Goal: Task Accomplishment & Management: Manage account settings

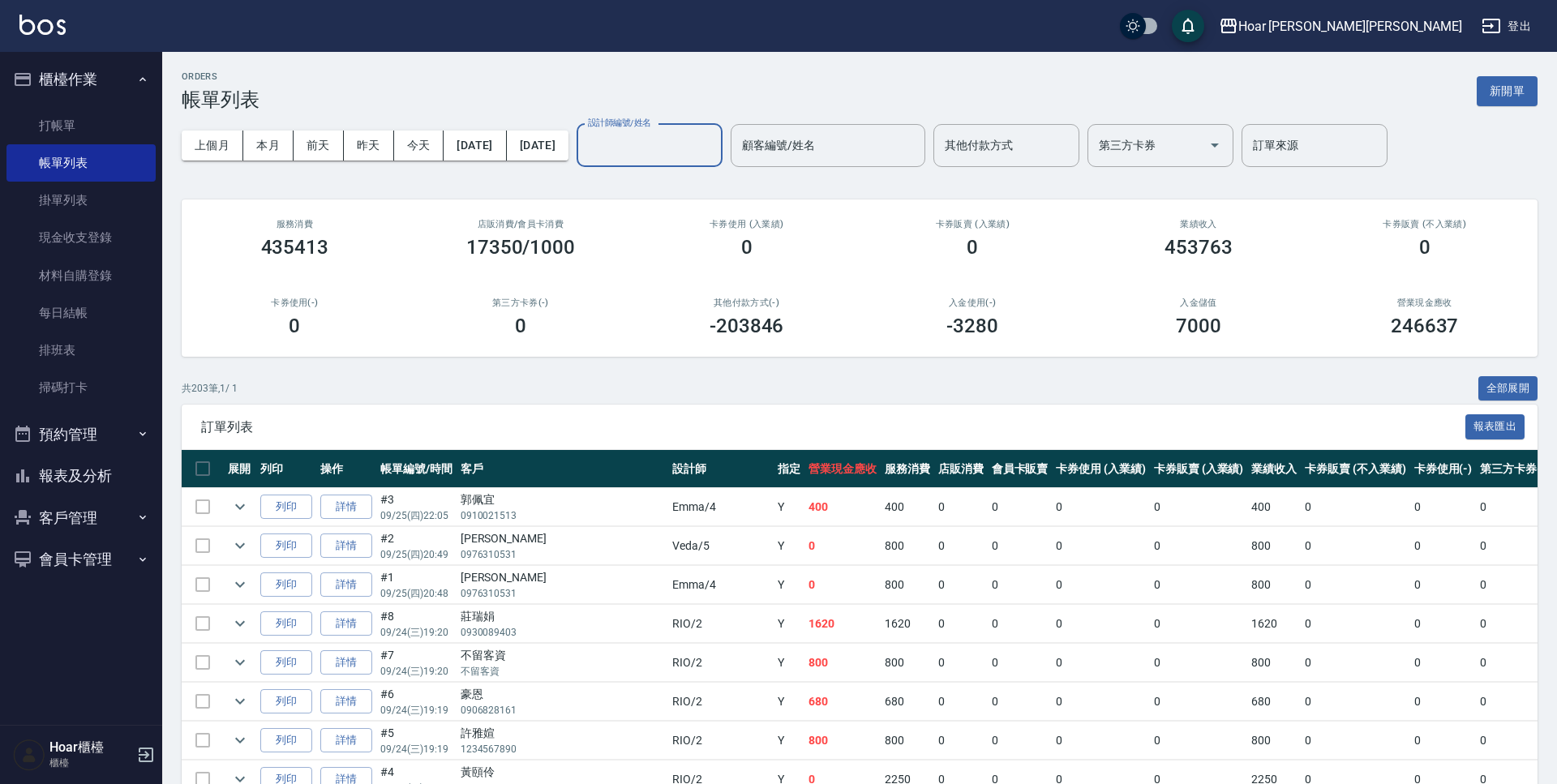
click at [93, 515] on button "客戶管理" at bounding box center [81, 518] width 149 height 42
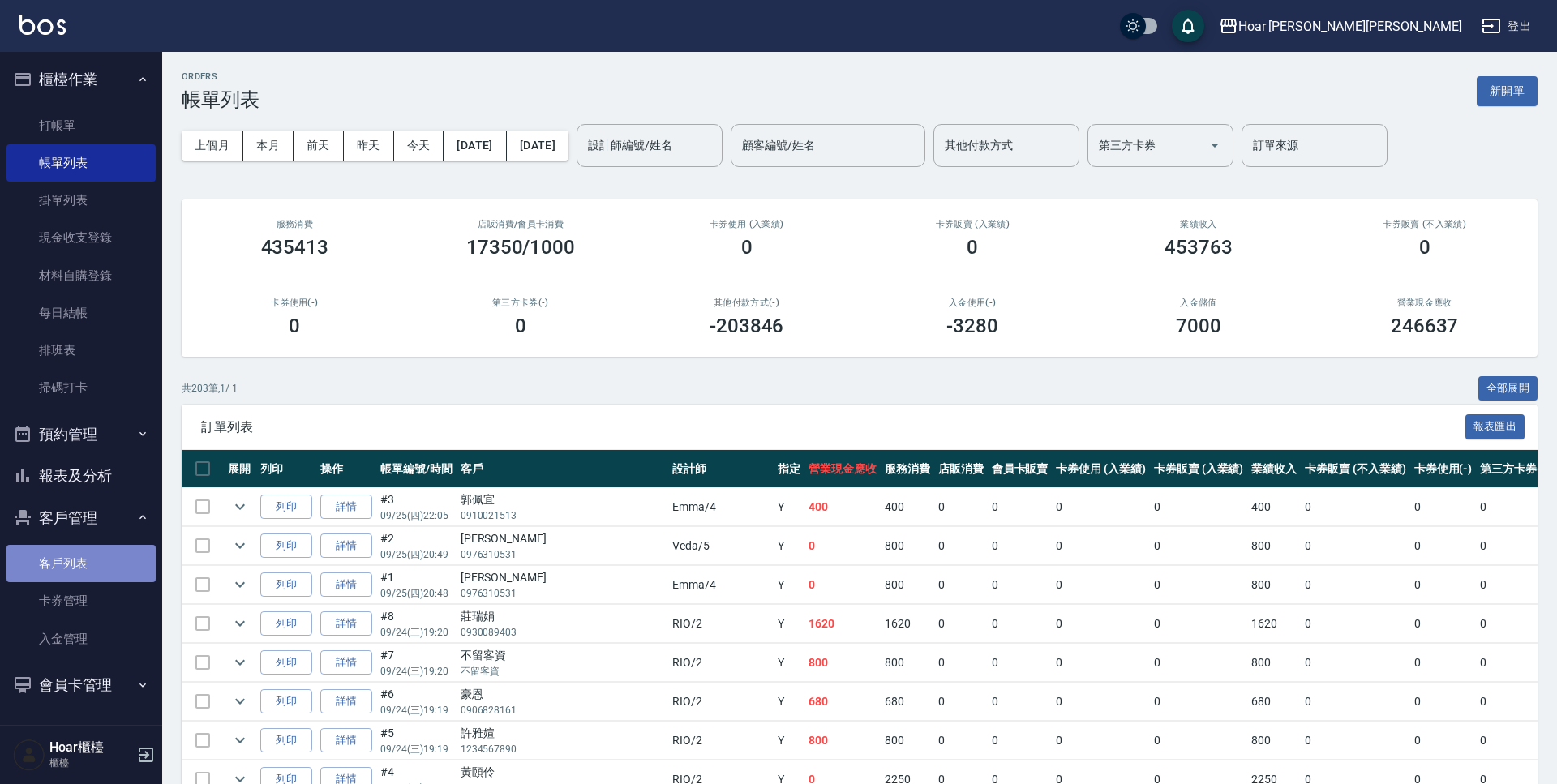
click at [126, 564] on link "客戶列表" at bounding box center [81, 564] width 149 height 37
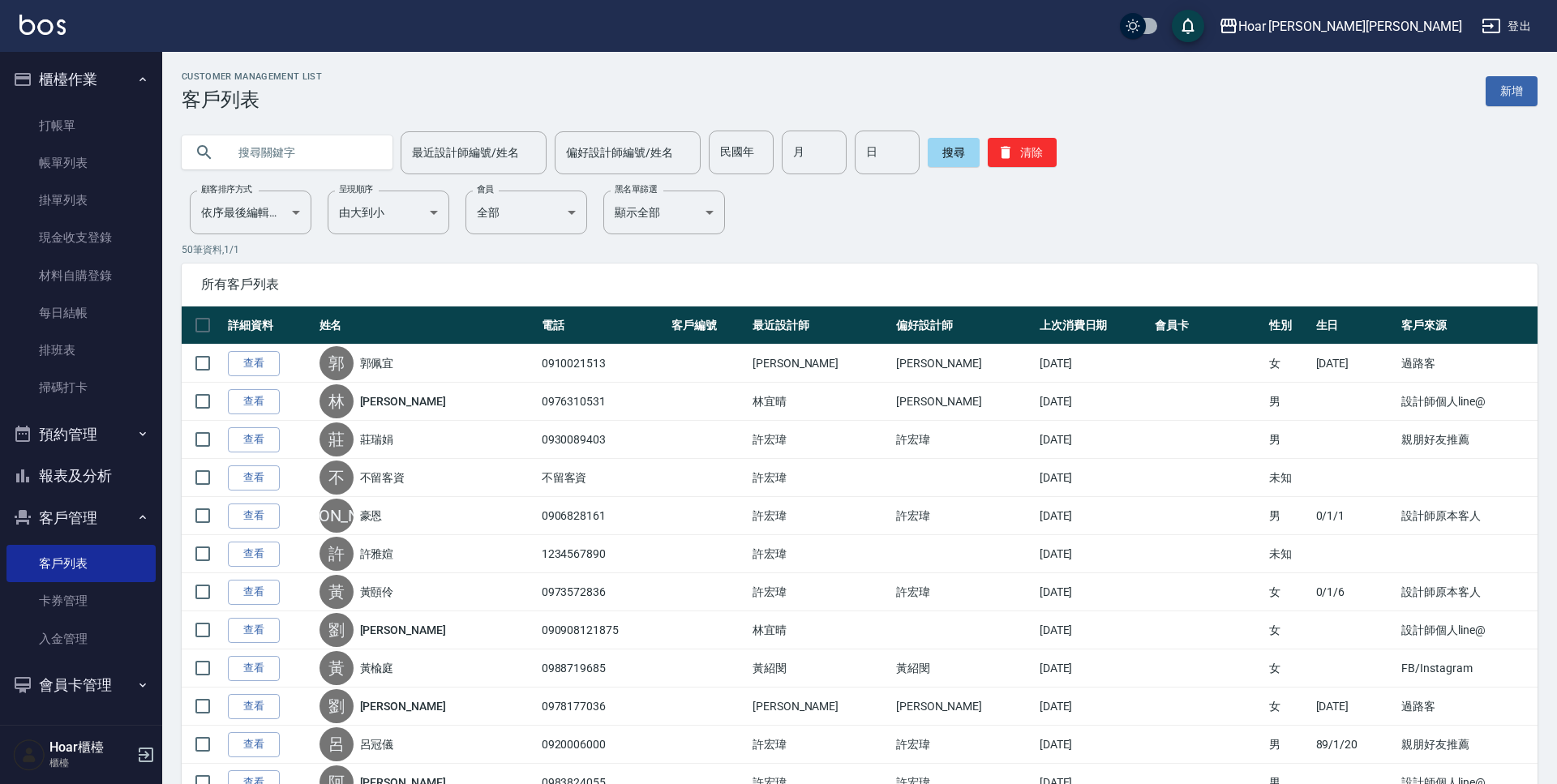
click at [300, 151] on input "text" at bounding box center [303, 152] width 152 height 44
type input "h"
click at [951, 154] on button "搜尋" at bounding box center [953, 152] width 52 height 29
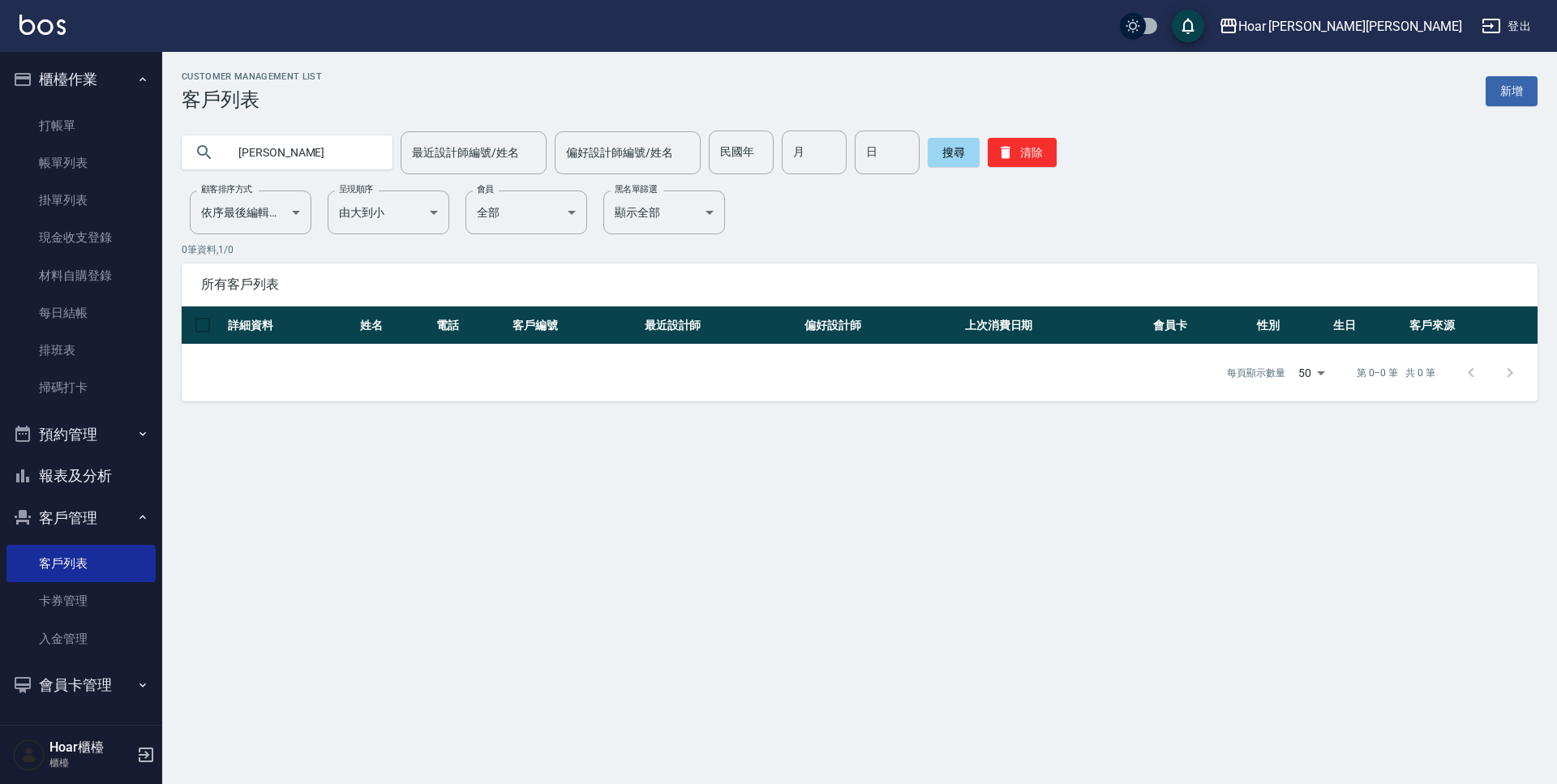
click at [296, 158] on input "[PERSON_NAME]" at bounding box center [303, 152] width 152 height 44
type input "蔡"
type input "薫"
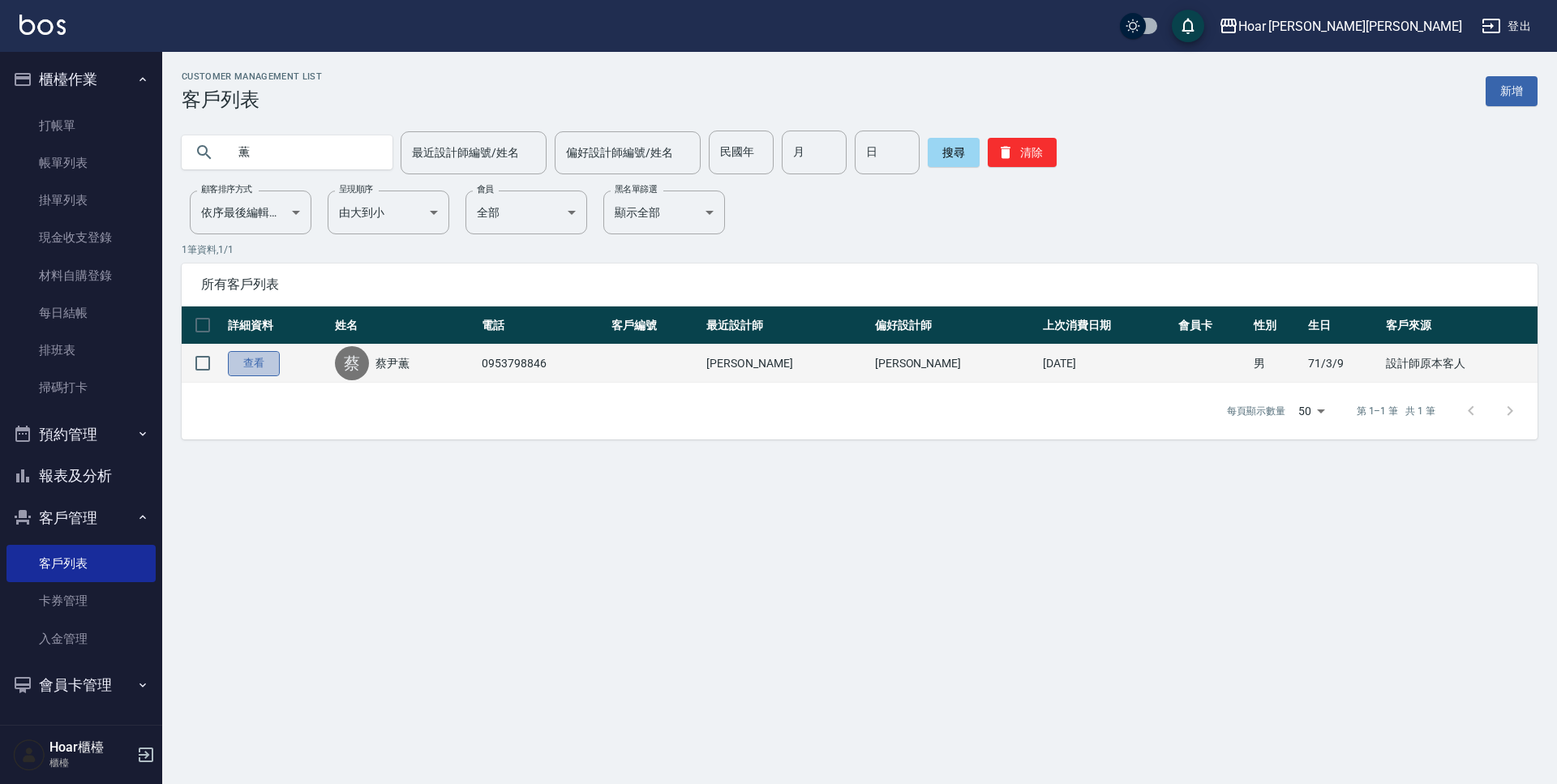
click at [248, 361] on link "查看" at bounding box center [254, 364] width 52 height 25
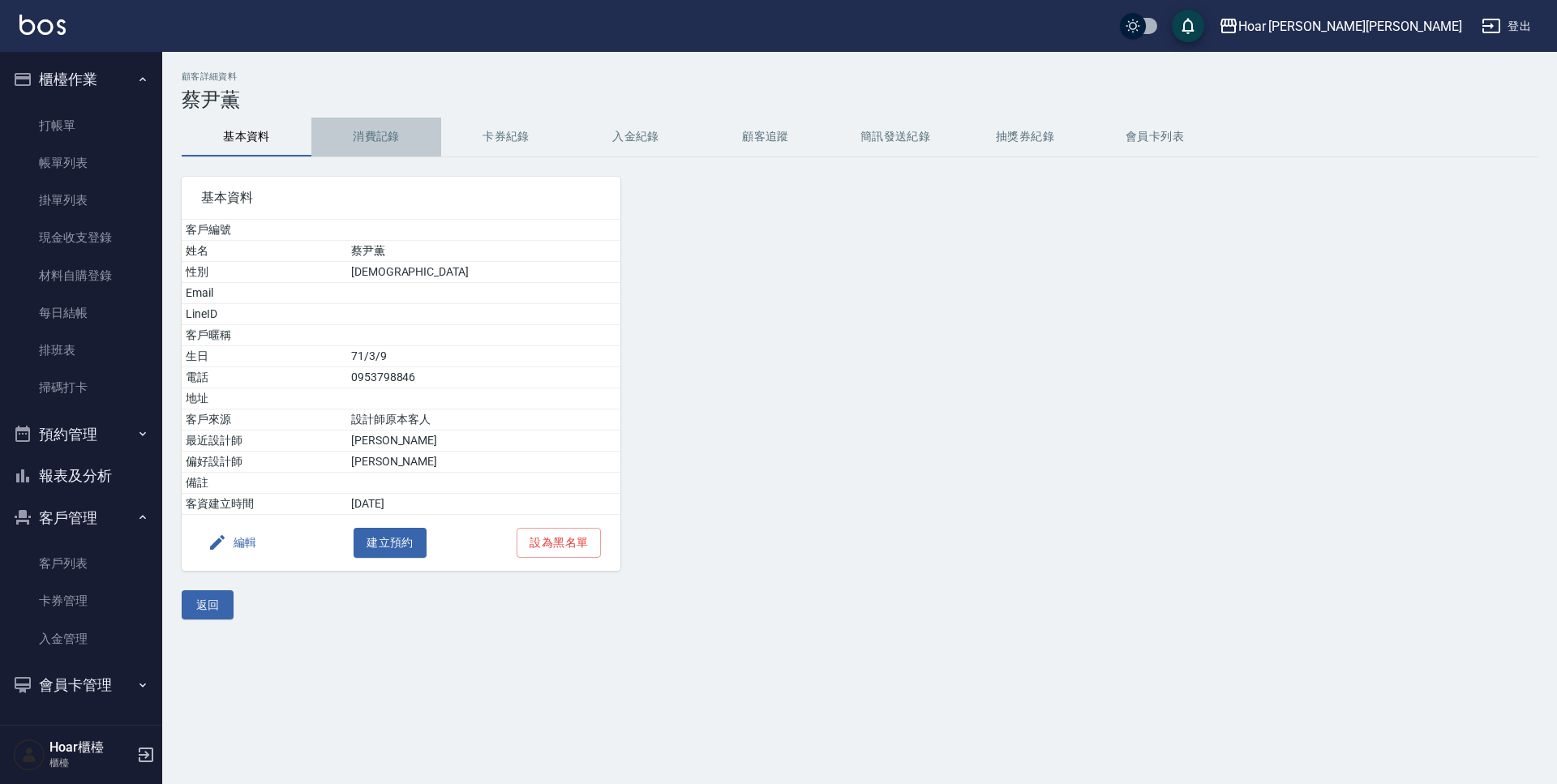
drag, startPoint x: 378, startPoint y: 141, endPoint x: 385, endPoint y: 140, distance: 7.1
click at [378, 141] on button "消費記錄" at bounding box center [376, 137] width 130 height 39
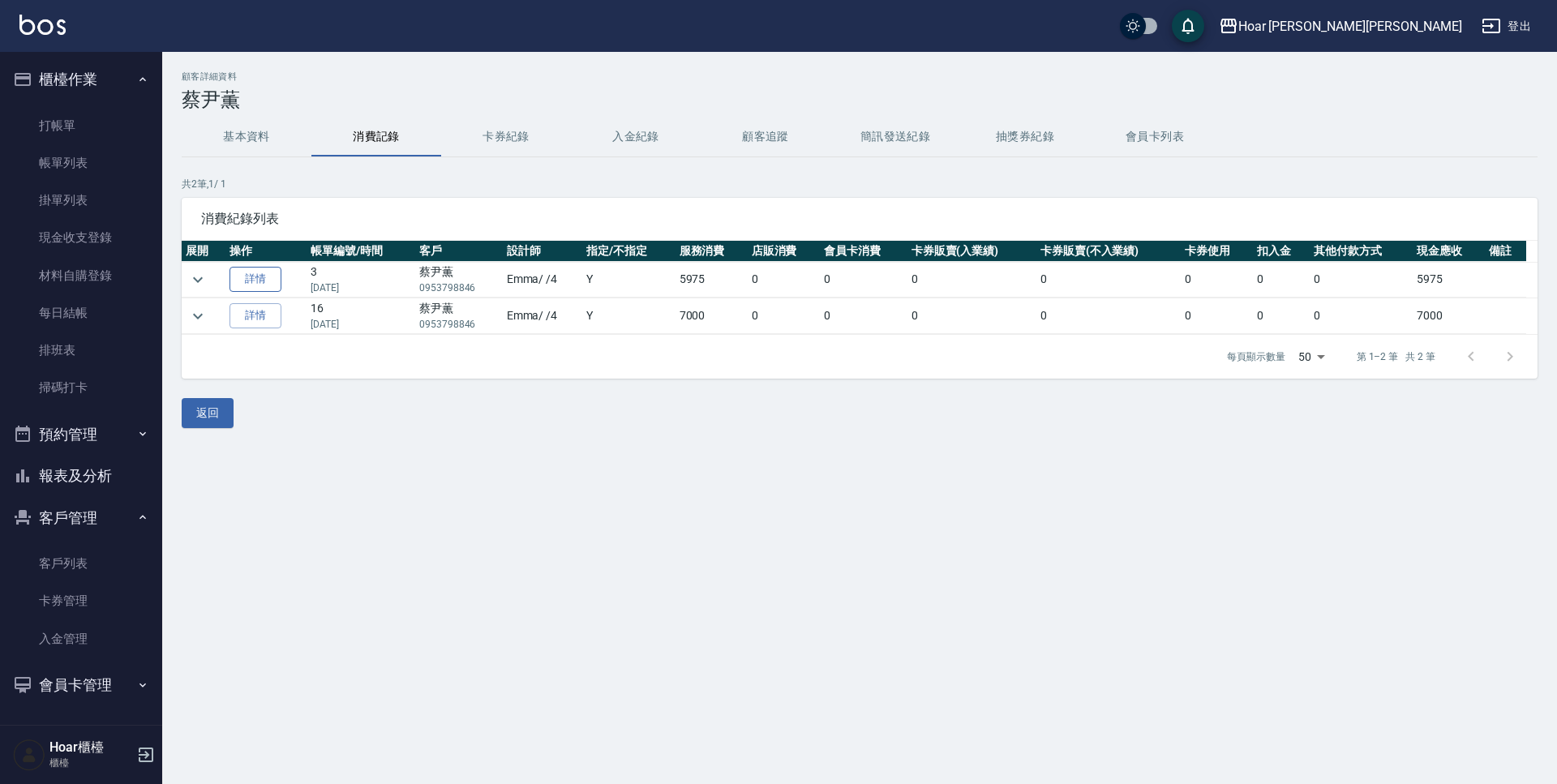
click at [244, 287] on link "詳情" at bounding box center [255, 280] width 52 height 25
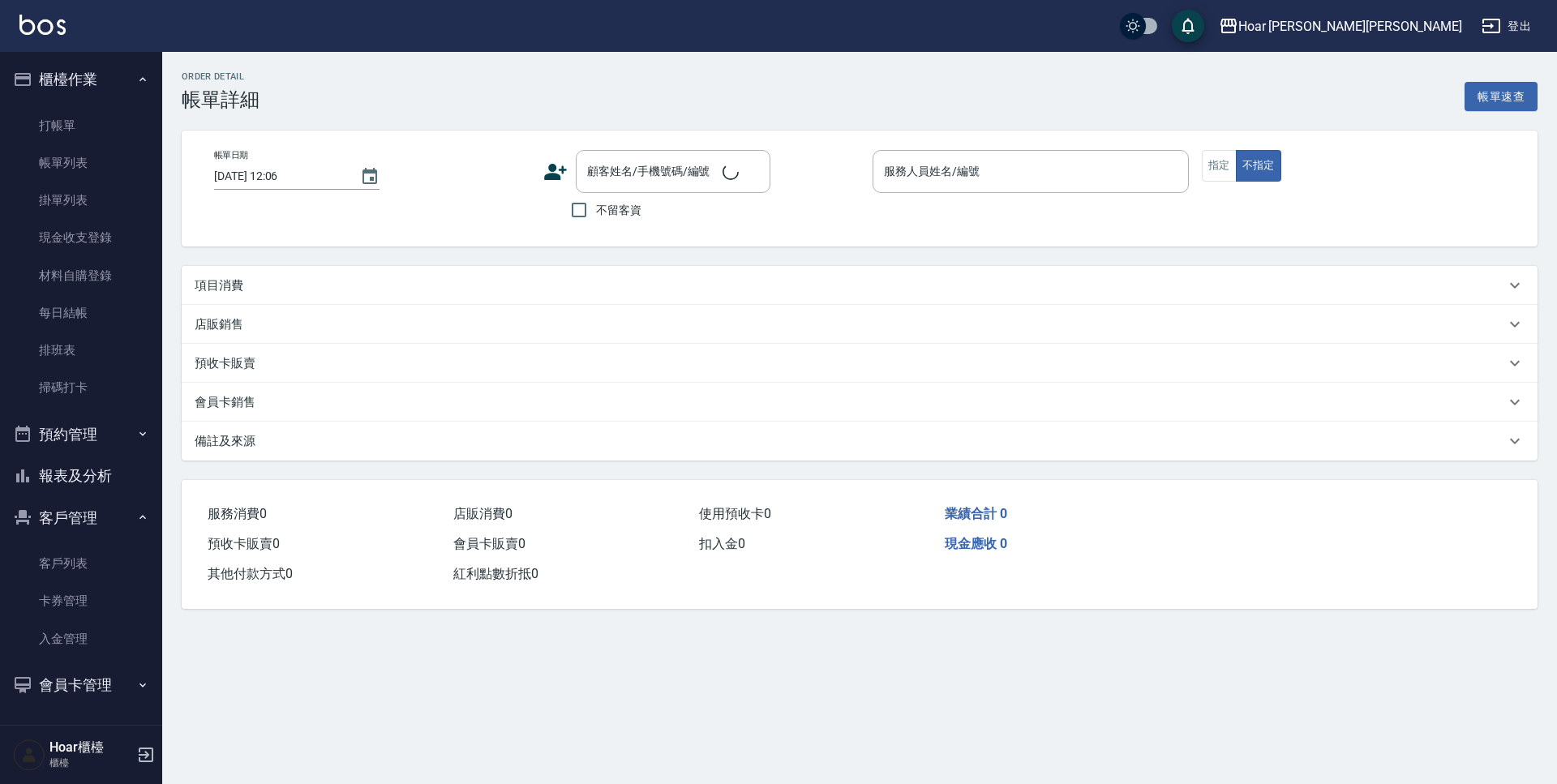
type input "[DATE] 18:52"
type input "Emma-4"
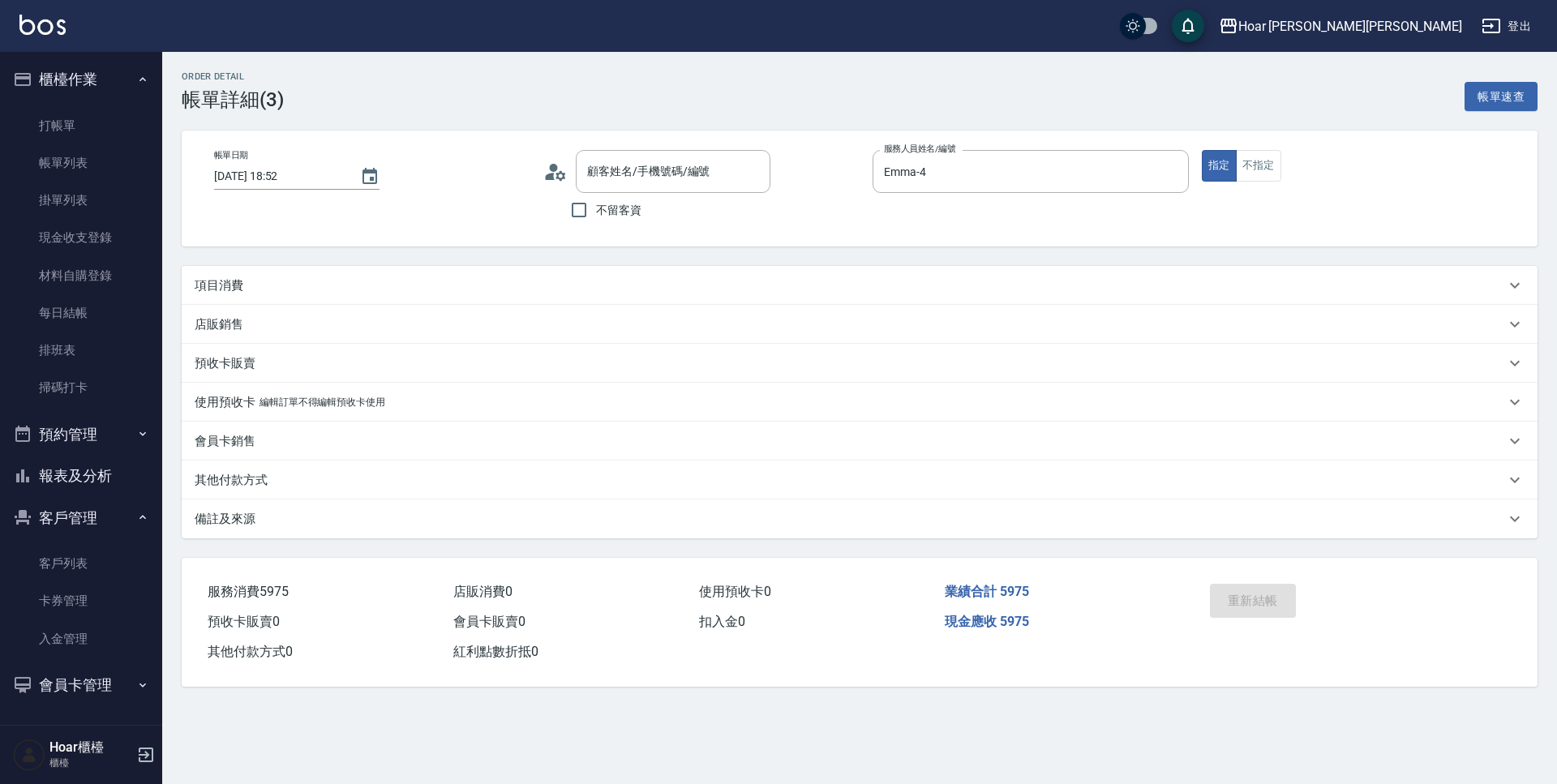
type input "蔡尹薫/0953798846/"
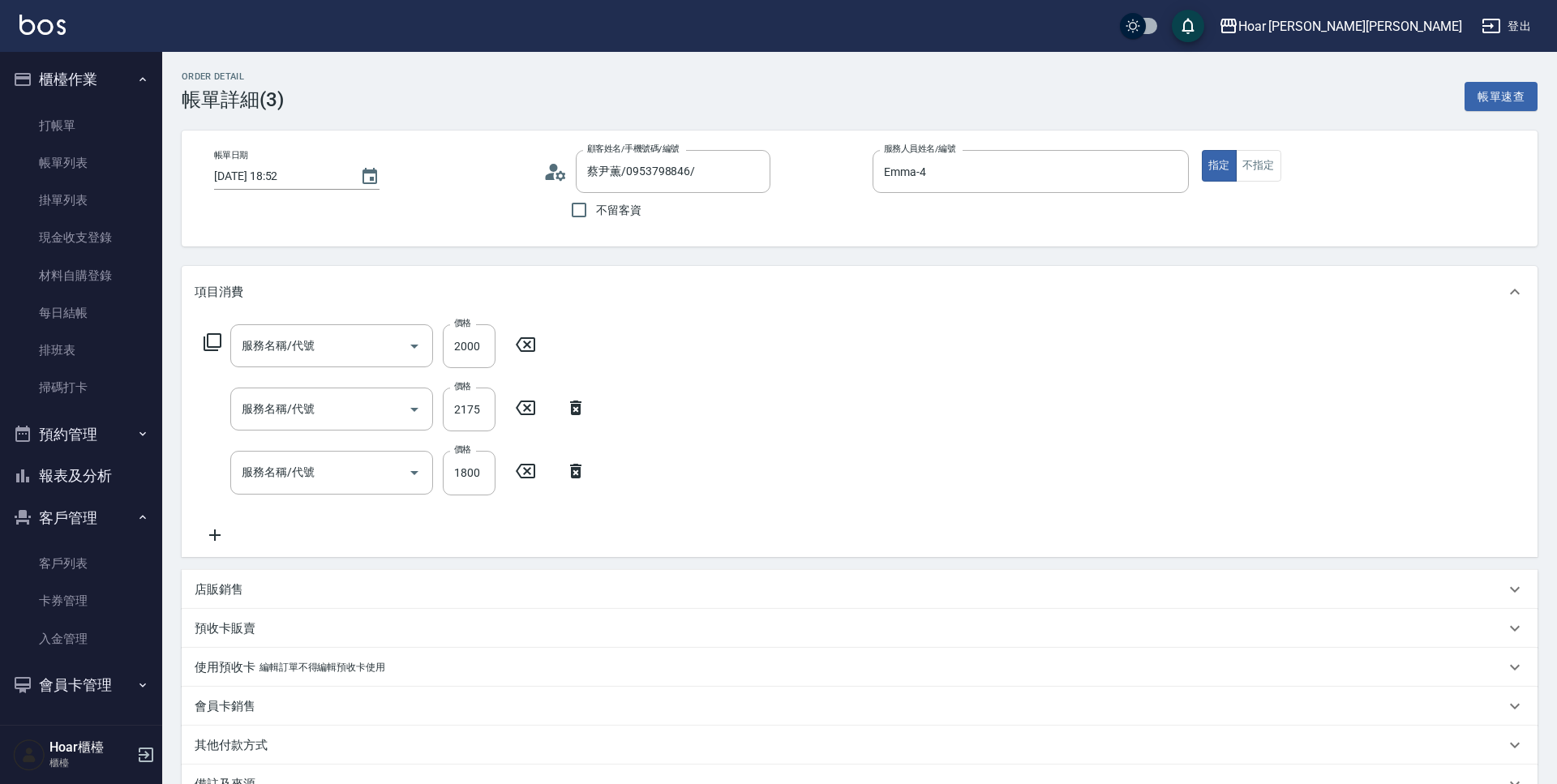
type input "漂髮（局）(502)"
type input "京喚羽L(603)"
type input "染髮（全）(401)"
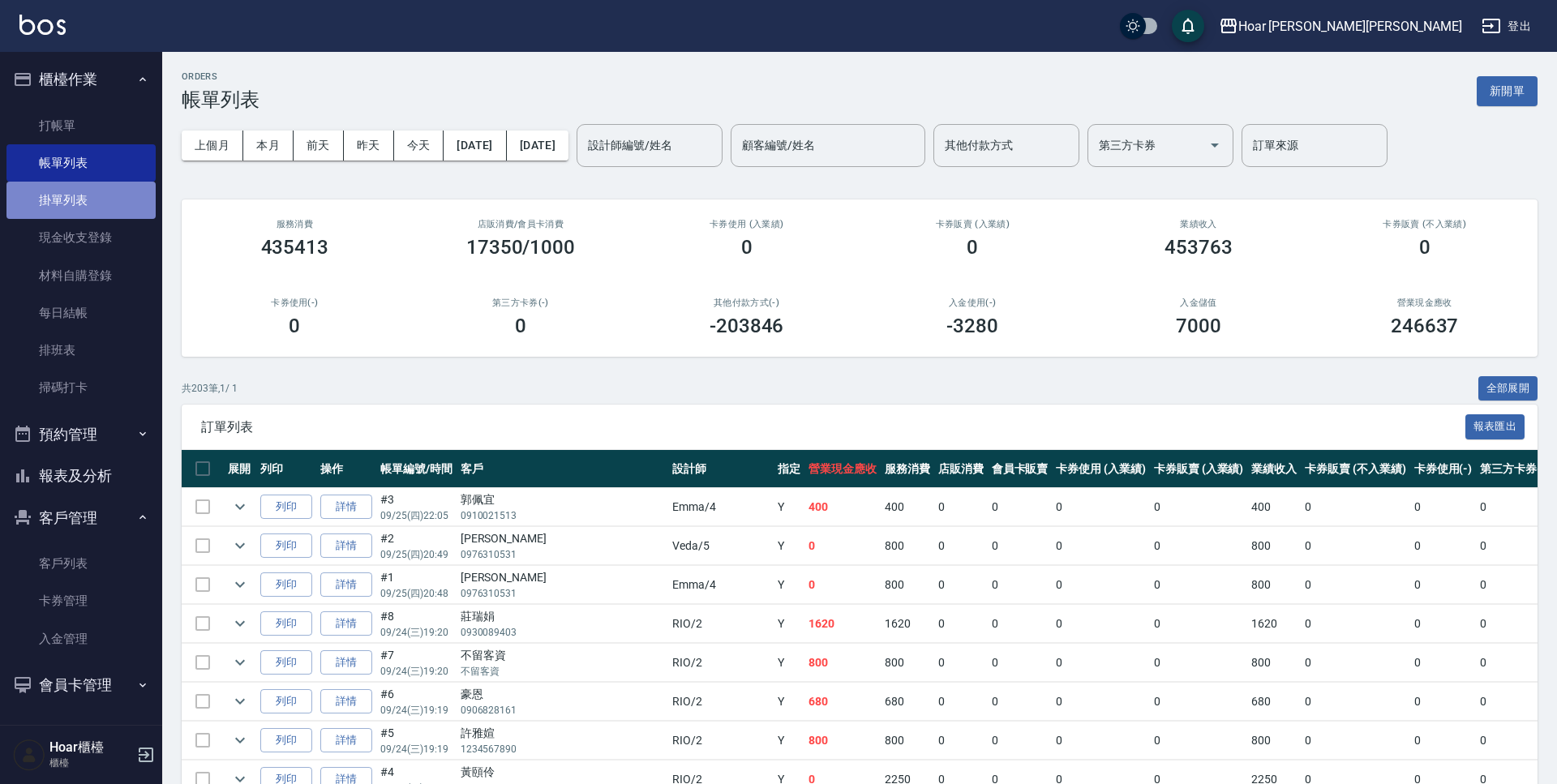
click at [95, 210] on link "掛單列表" at bounding box center [81, 200] width 149 height 37
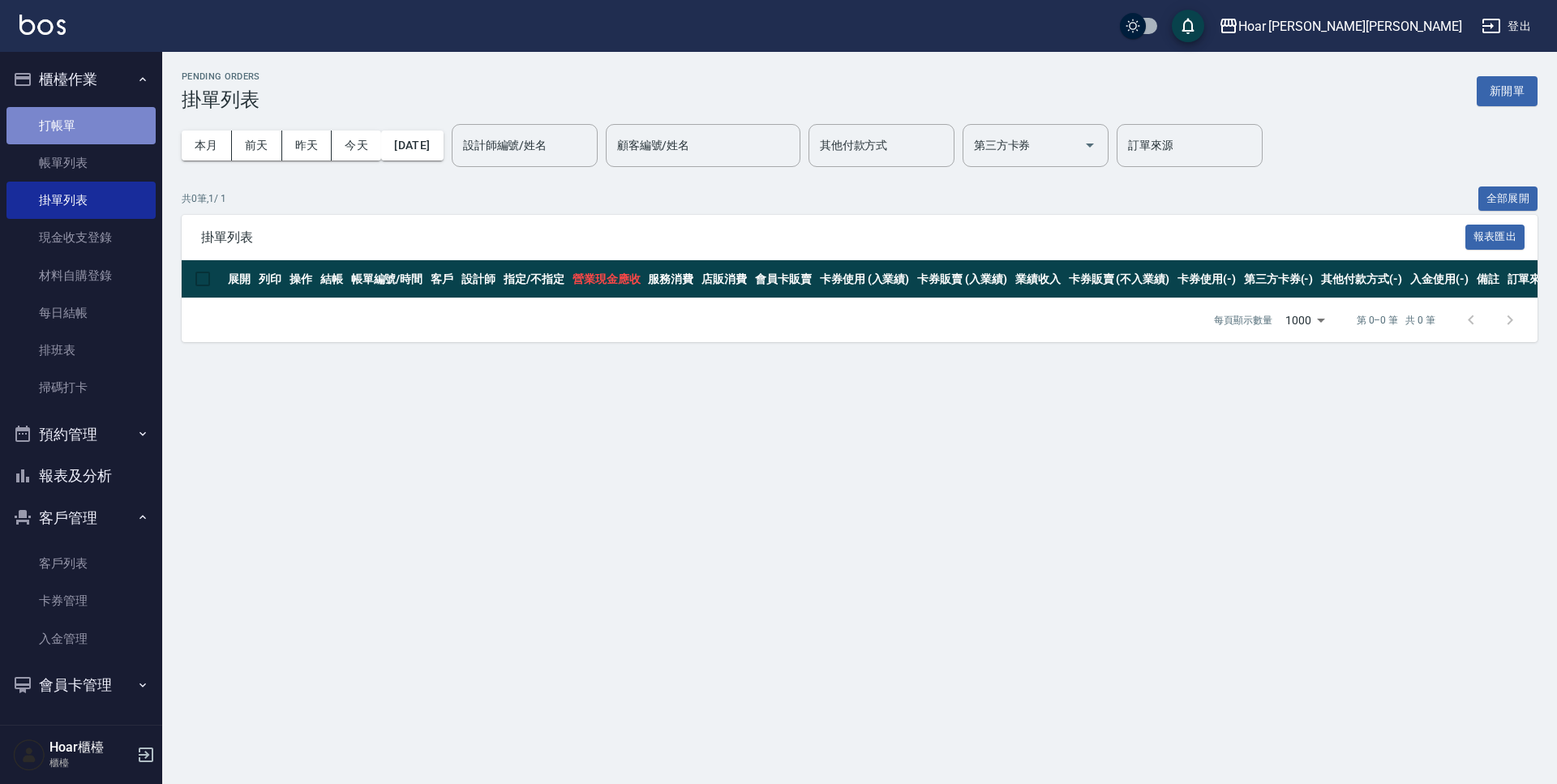
click at [99, 130] on link "打帳單" at bounding box center [81, 126] width 149 height 37
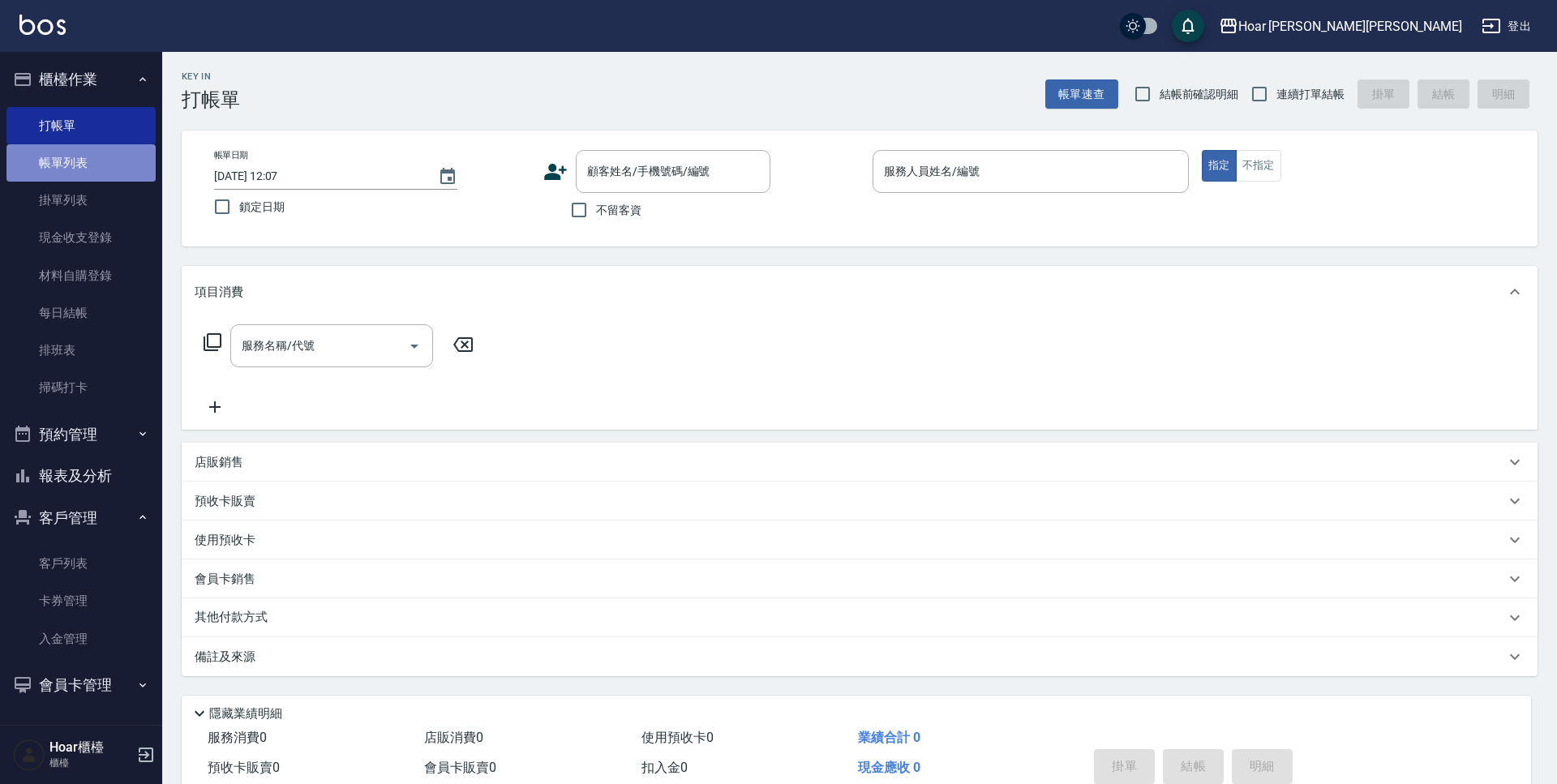
click at [107, 171] on link "帳單列表" at bounding box center [81, 163] width 149 height 37
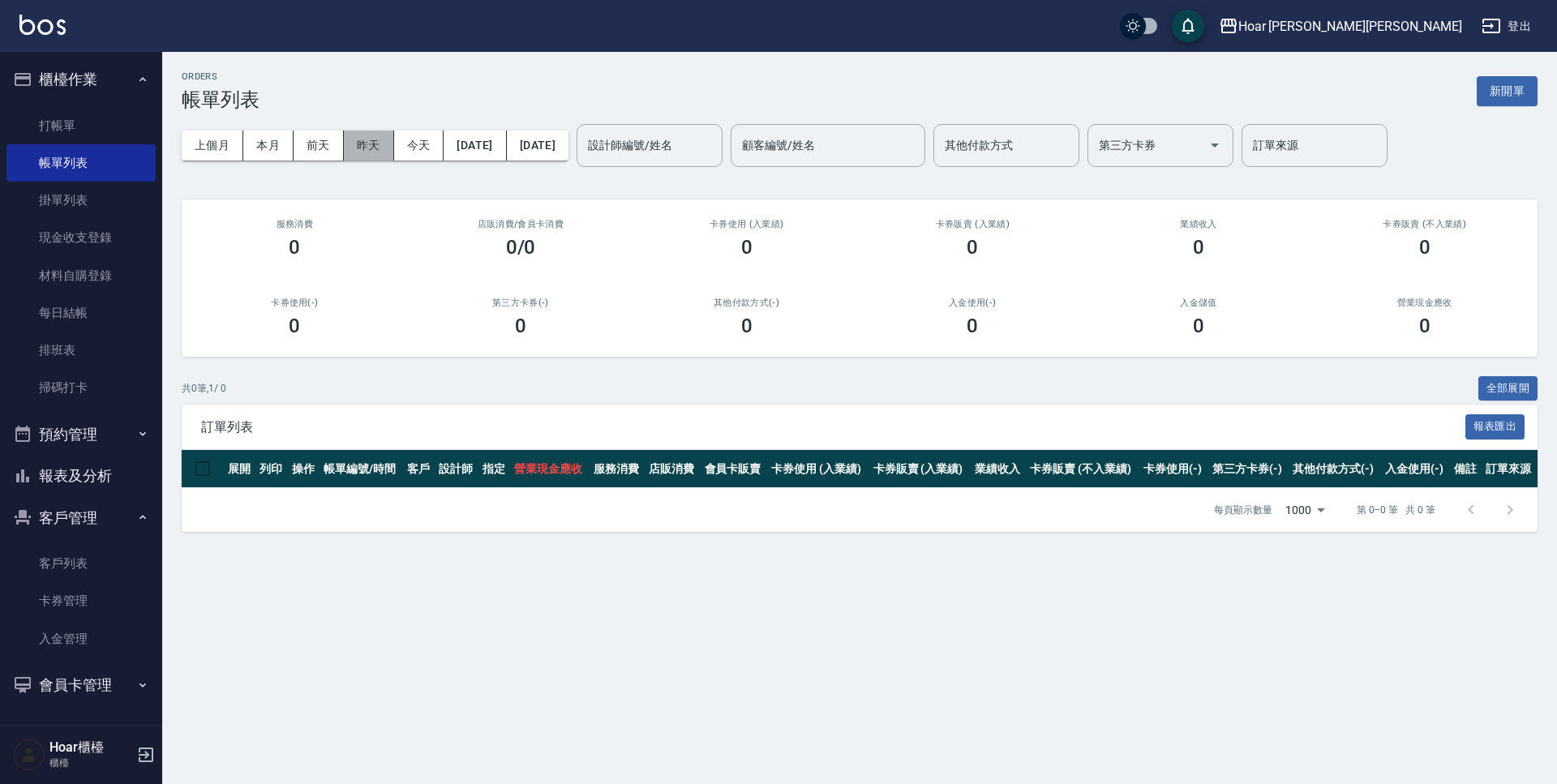
click at [386, 149] on button "昨天" at bounding box center [369, 145] width 51 height 30
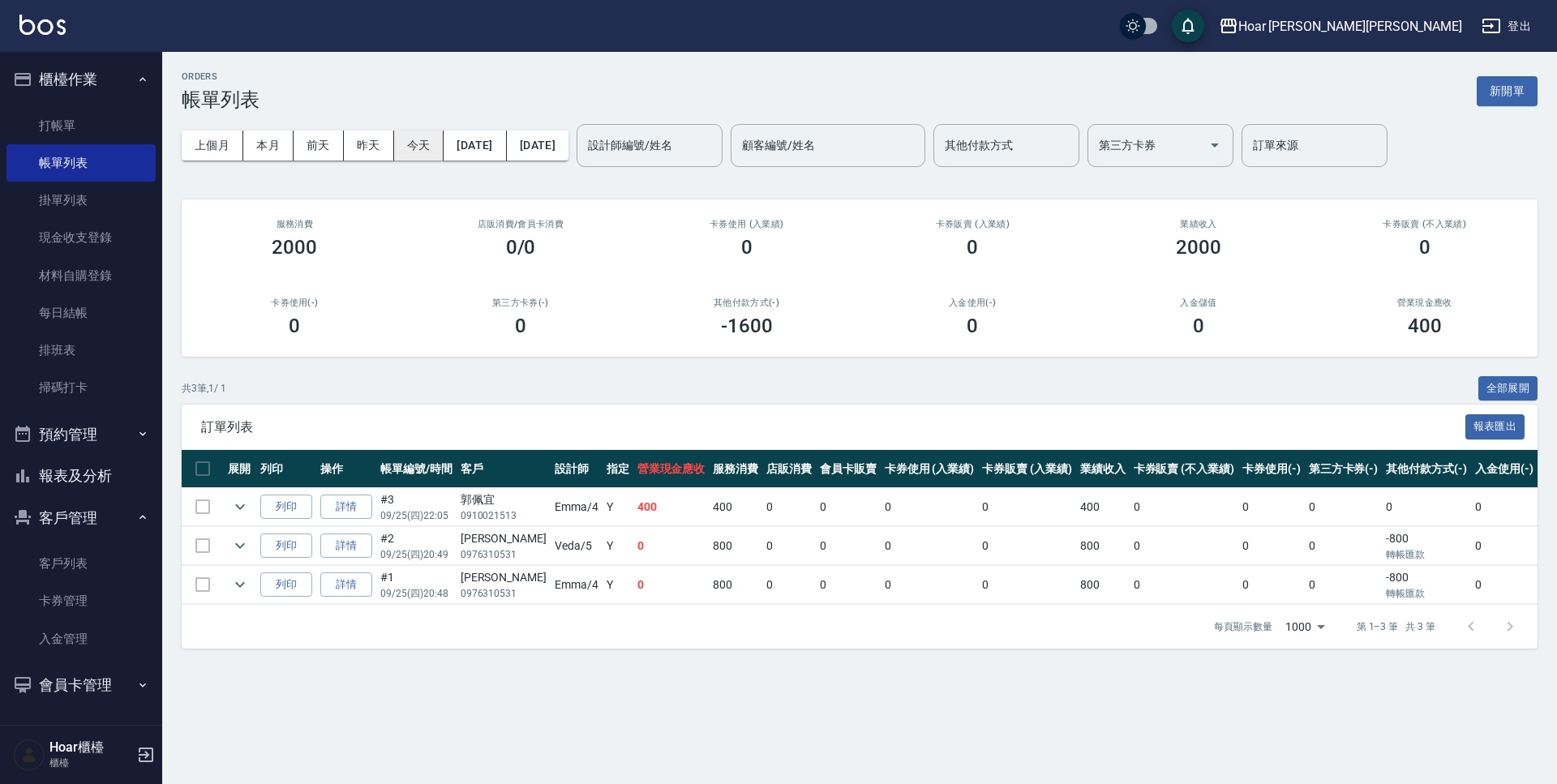
click at [418, 145] on button "今天" at bounding box center [419, 145] width 51 height 30
